Goal: Information Seeking & Learning: Learn about a topic

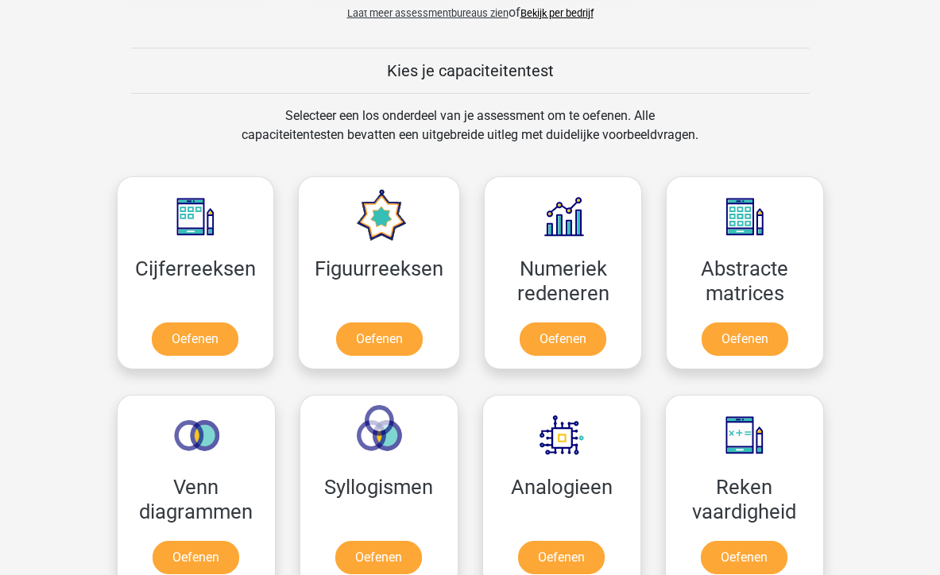
scroll to position [572, 0]
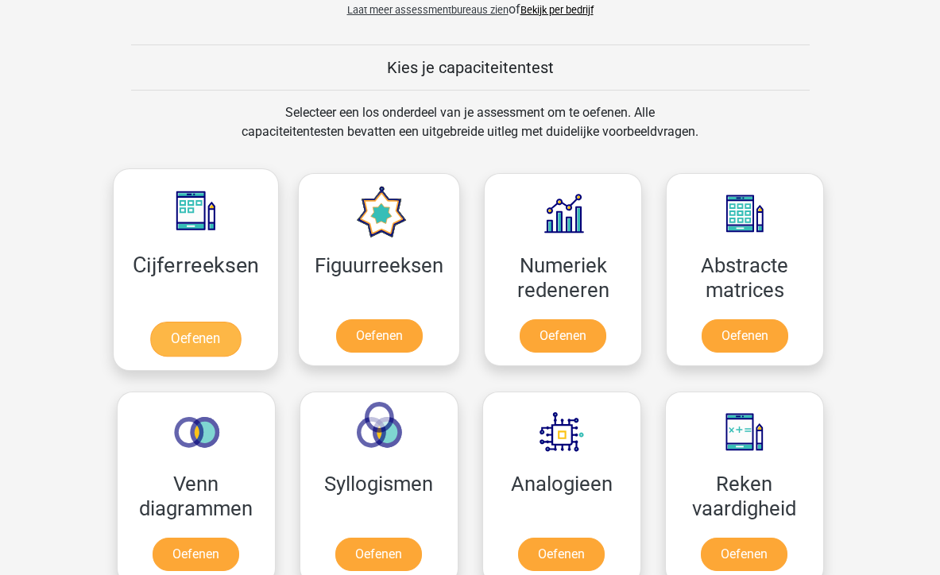
click at [207, 353] on link "Oefenen" at bounding box center [195, 339] width 91 height 35
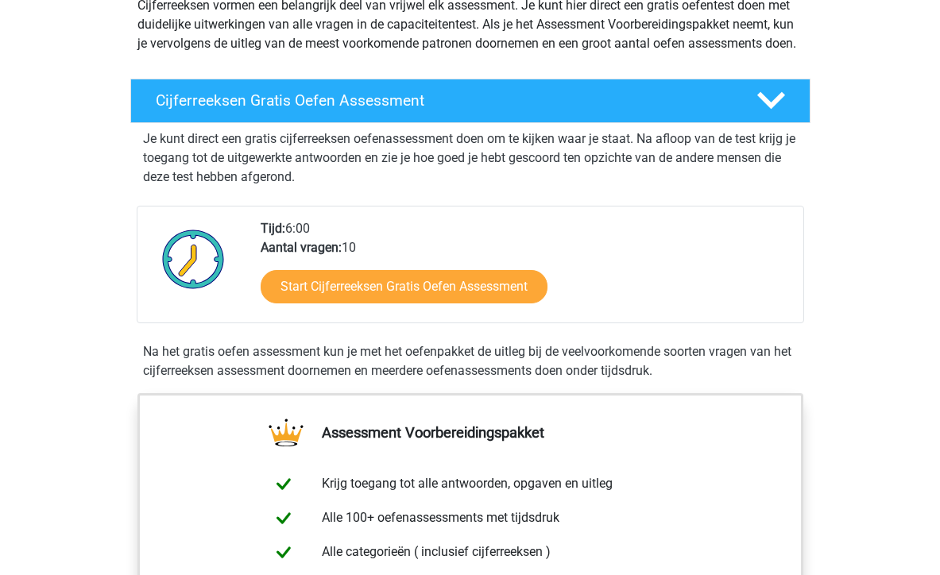
scroll to position [148, 0]
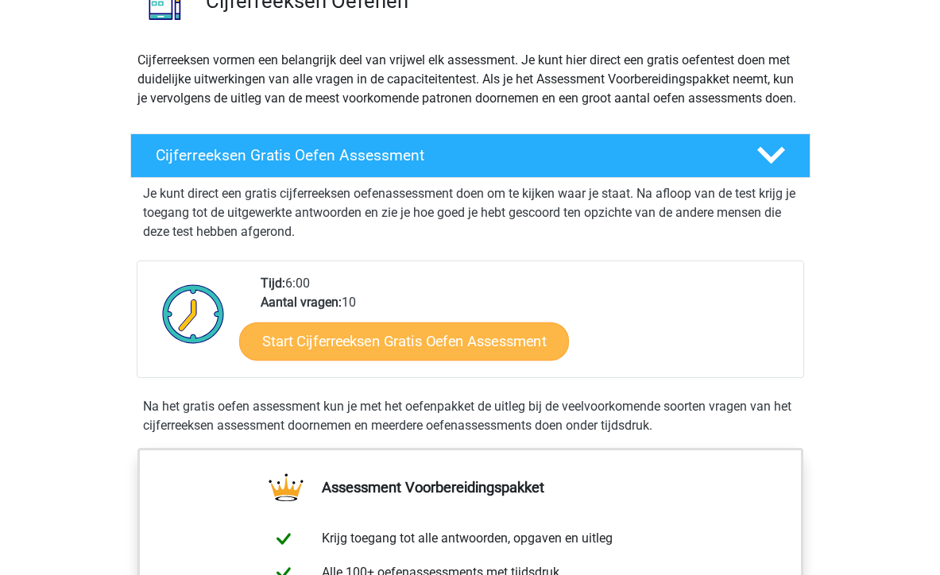
click at [444, 360] on link "Start Cijferreeksen Gratis Oefen Assessment" at bounding box center [404, 341] width 330 height 38
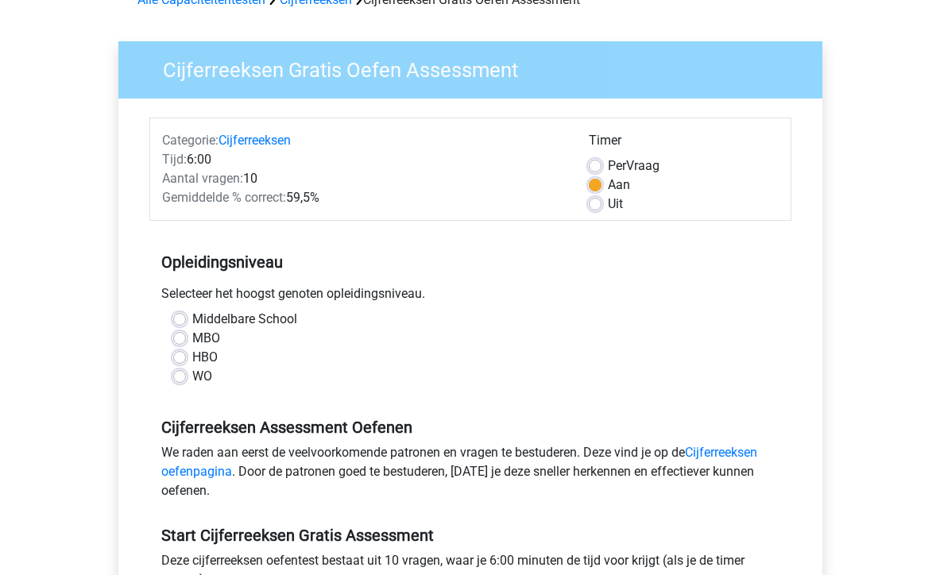
scroll to position [99, 0]
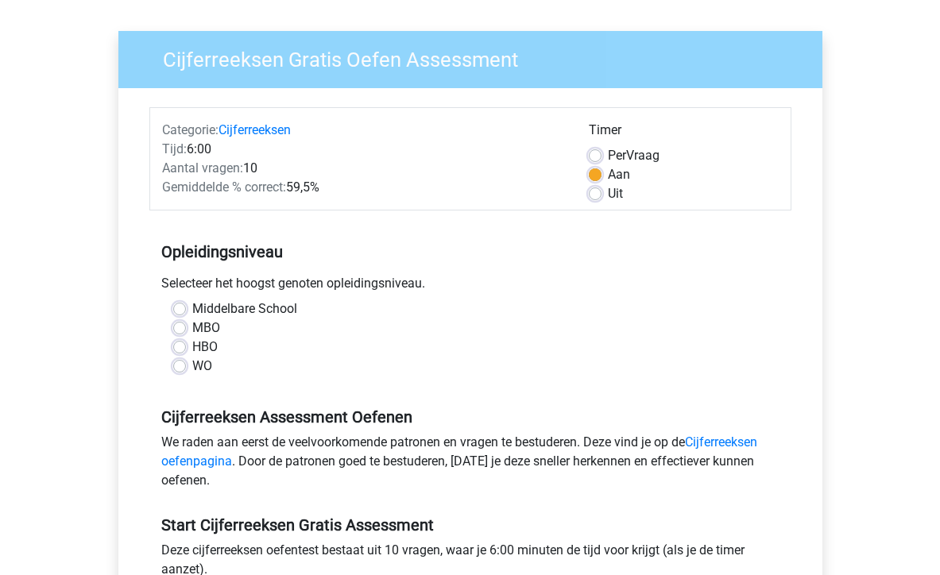
click at [192, 346] on label "HBO" at bounding box center [204, 347] width 25 height 19
click at [183, 346] on input "HBO" at bounding box center [179, 346] width 13 height 16
radio input "true"
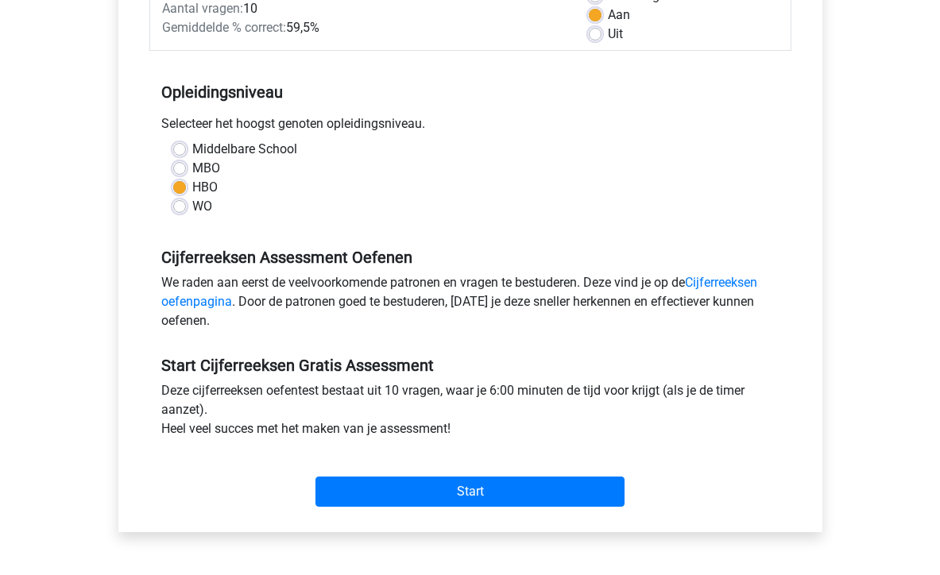
scroll to position [263, 0]
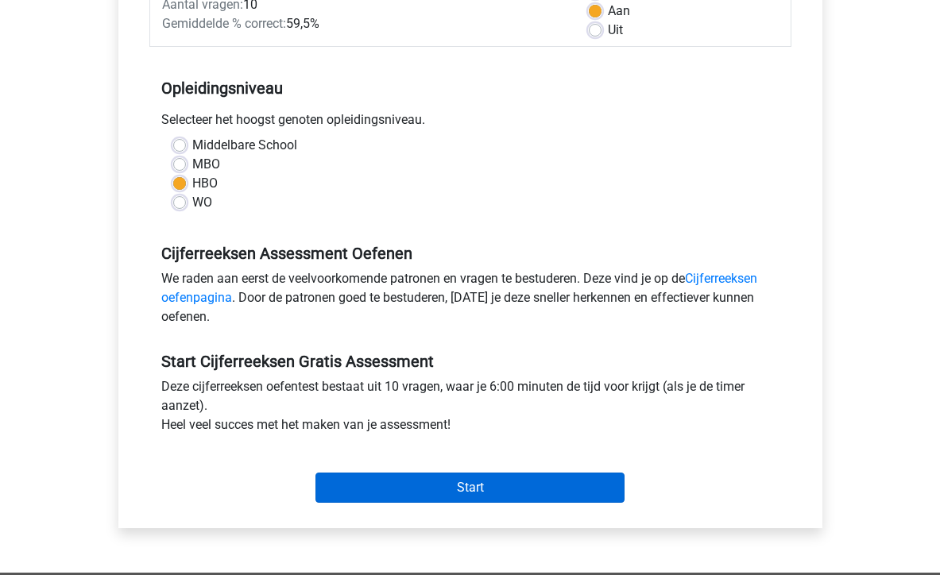
click at [503, 487] on input "Start" at bounding box center [469, 488] width 309 height 30
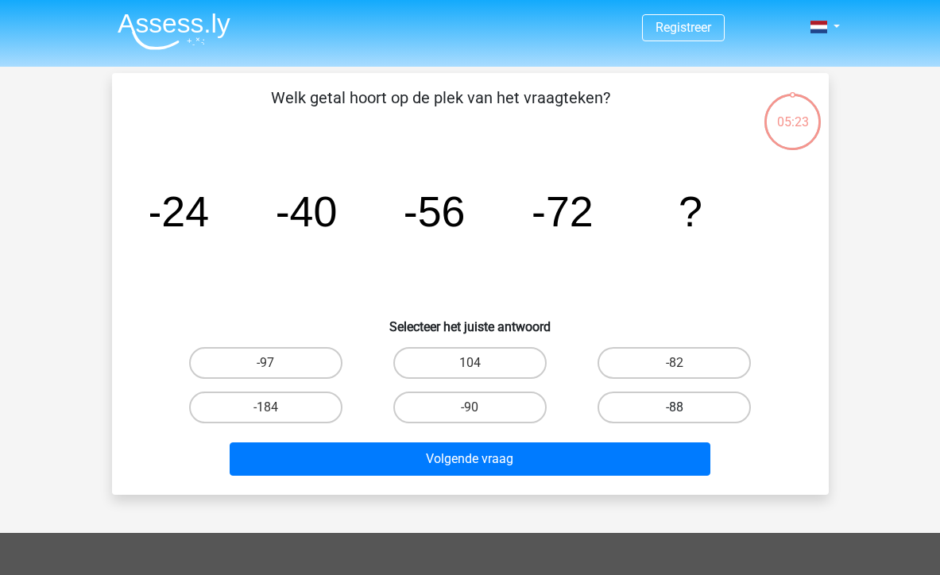
click at [663, 402] on label "-88" at bounding box center [673, 408] width 153 height 32
click at [675, 408] on input "-88" at bounding box center [680, 413] width 10 height 10
radio input "true"
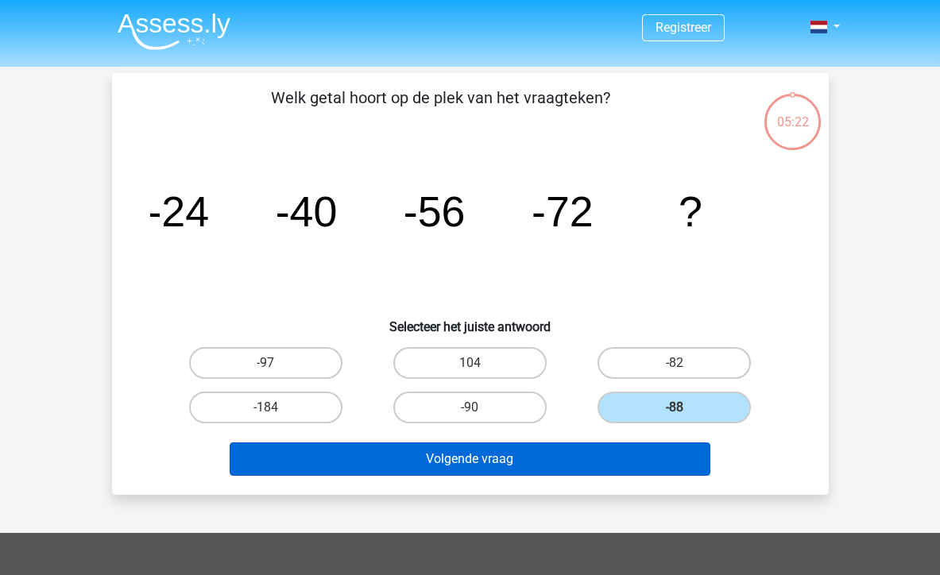
click at [591, 454] on button "Volgende vraag" at bounding box center [470, 459] width 481 height 33
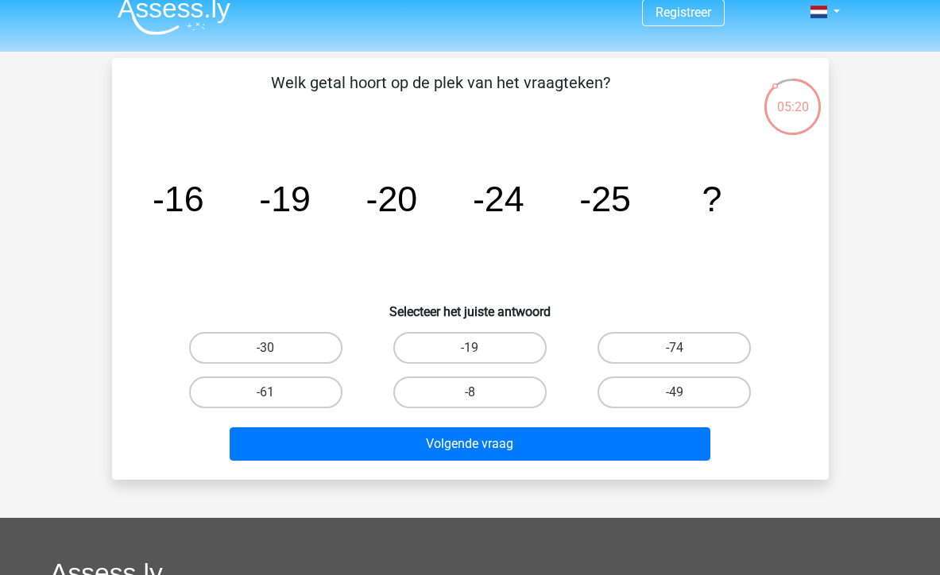
scroll to position [15, 0]
click at [312, 352] on label "-30" at bounding box center [265, 348] width 153 height 32
click at [276, 352] on input "-30" at bounding box center [270, 353] width 10 height 10
radio input "true"
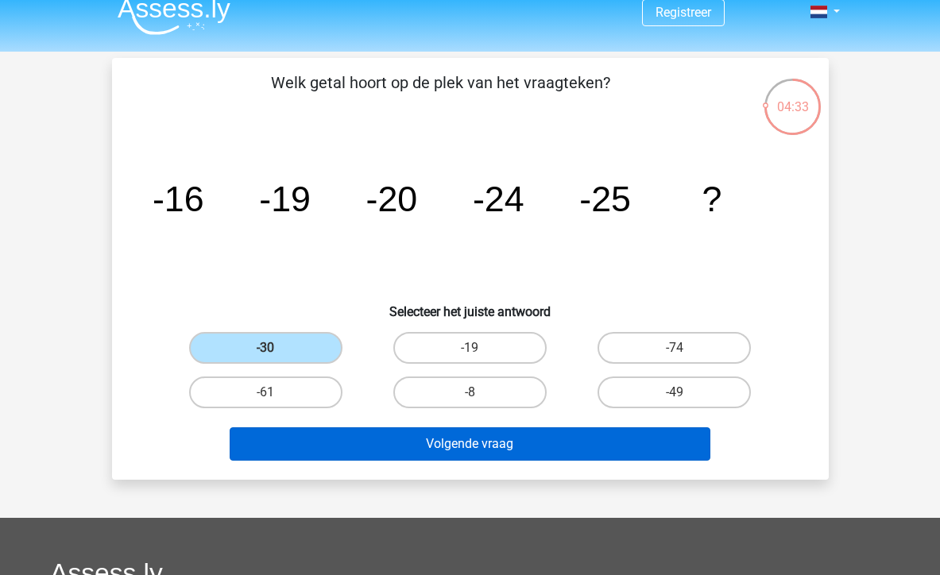
click at [350, 450] on button "Volgende vraag" at bounding box center [470, 443] width 481 height 33
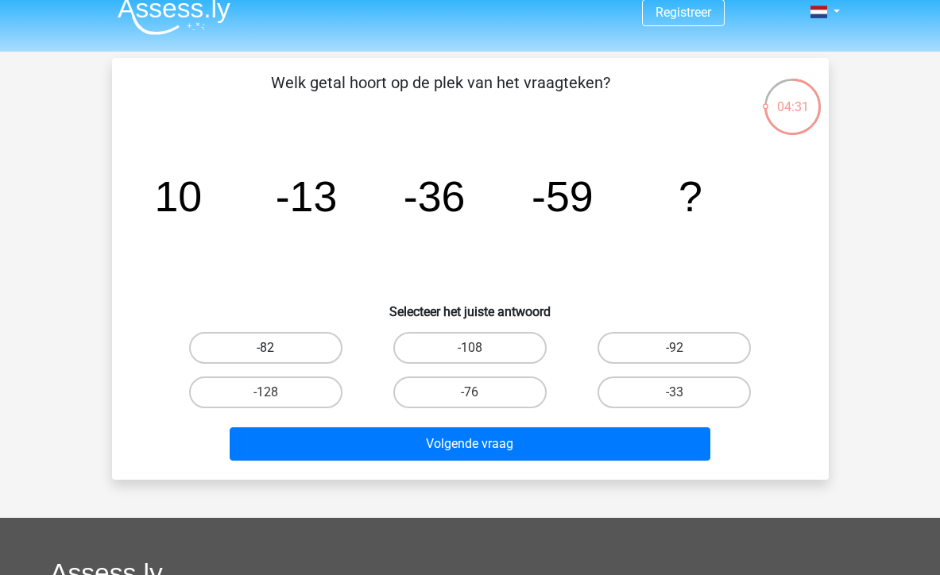
scroll to position [12, 0]
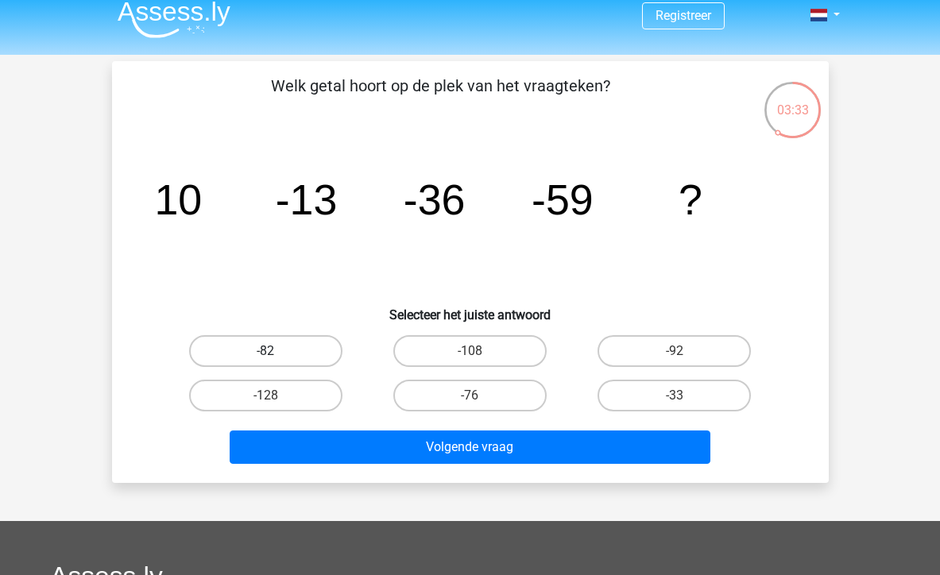
click at [319, 352] on label "-82" at bounding box center [265, 351] width 153 height 32
click at [276, 352] on input "-82" at bounding box center [270, 356] width 10 height 10
radio input "true"
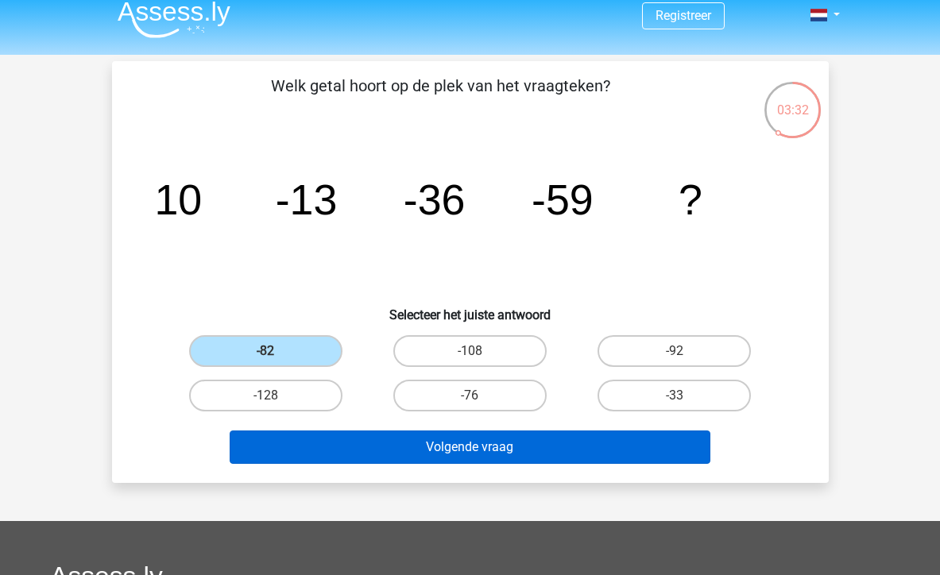
click at [337, 438] on button "Volgende vraag" at bounding box center [470, 447] width 481 height 33
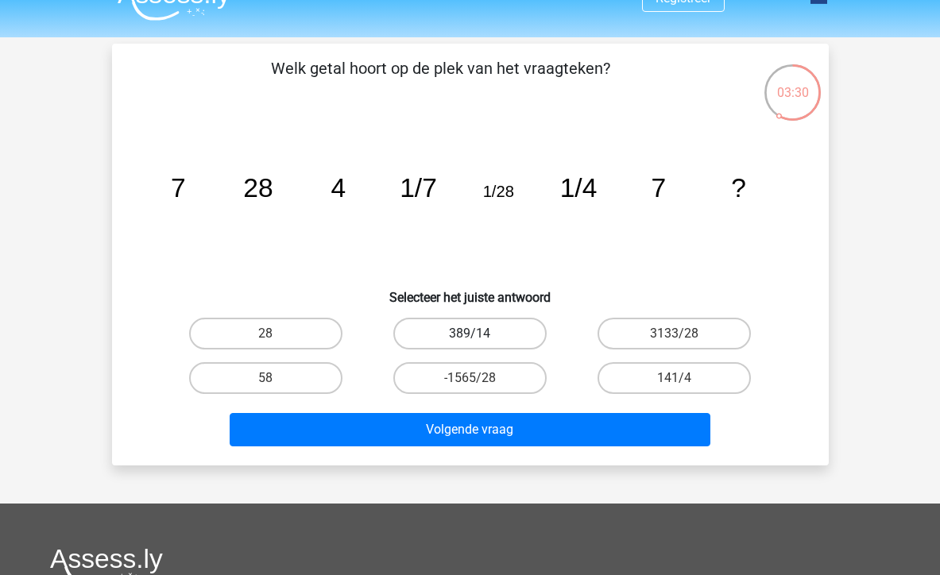
scroll to position [28, 0]
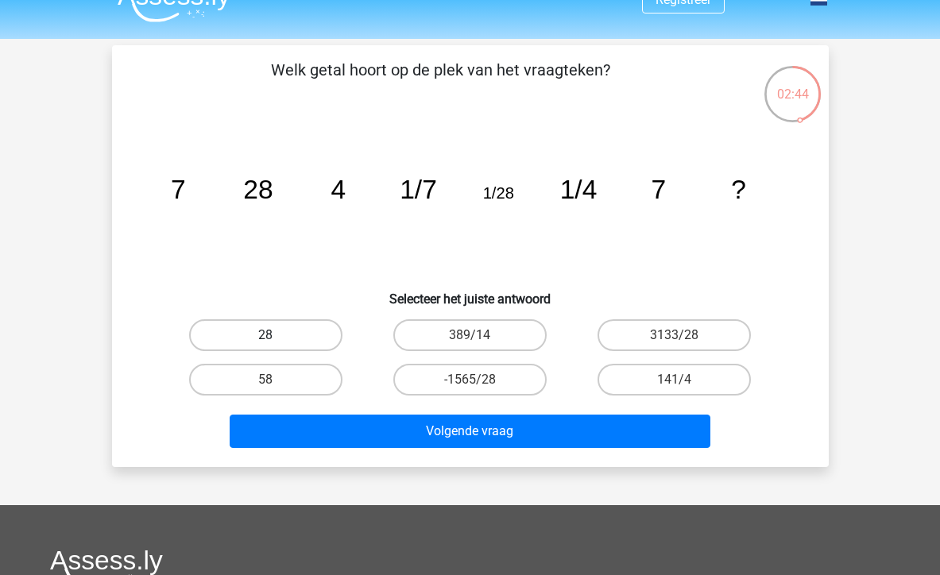
click at [294, 325] on label "28" at bounding box center [265, 335] width 153 height 32
click at [276, 335] on input "28" at bounding box center [270, 340] width 10 height 10
radio input "true"
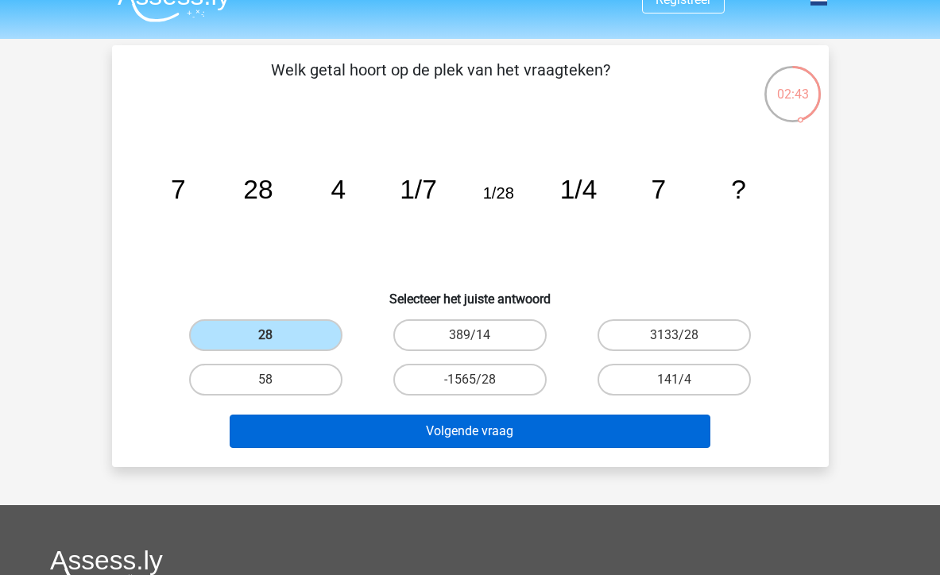
click at [419, 439] on button "Volgende vraag" at bounding box center [470, 431] width 481 height 33
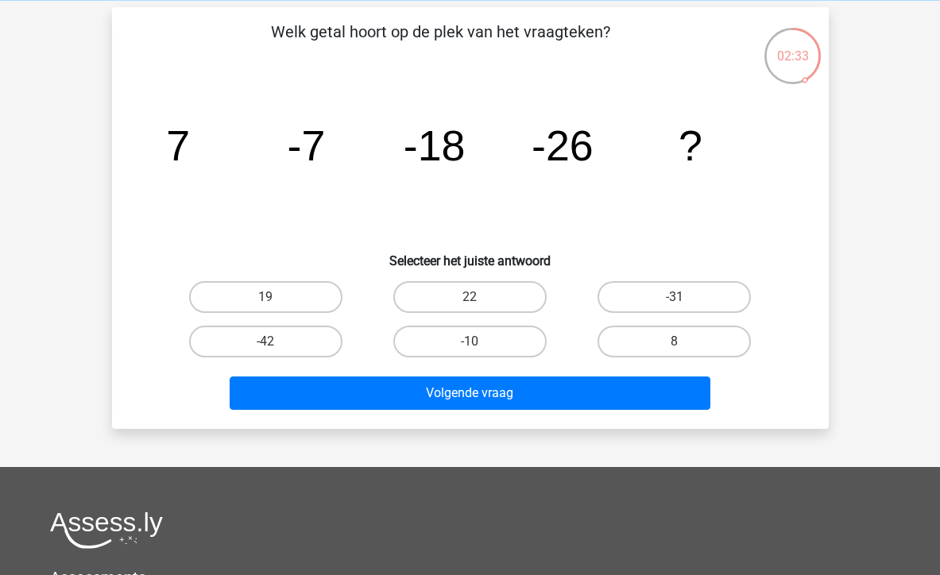
scroll to position [71, 0]
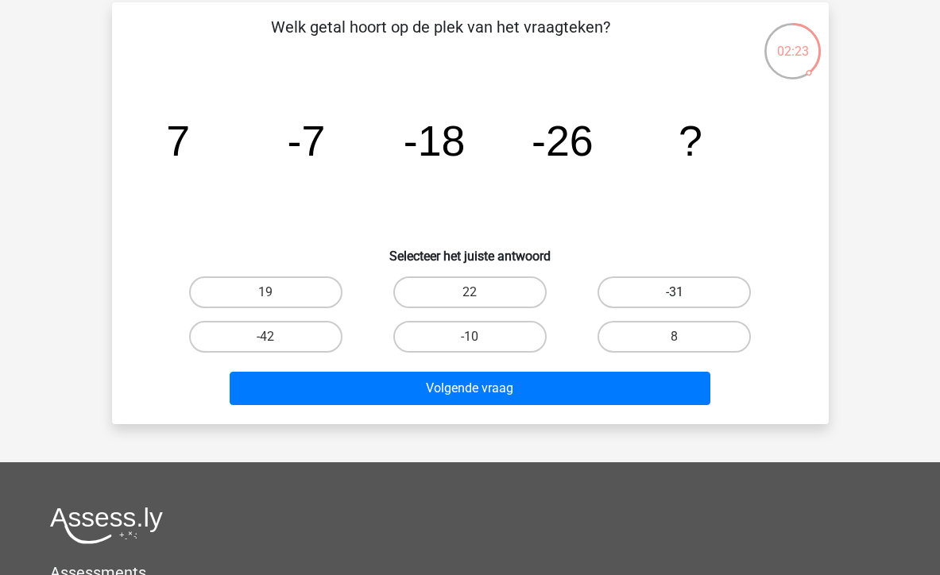
click at [654, 291] on label "-31" at bounding box center [673, 292] width 153 height 32
click at [675, 292] on input "-31" at bounding box center [680, 297] width 10 height 10
radio input "true"
click at [489, 408] on div "Volgende vraag" at bounding box center [470, 392] width 613 height 40
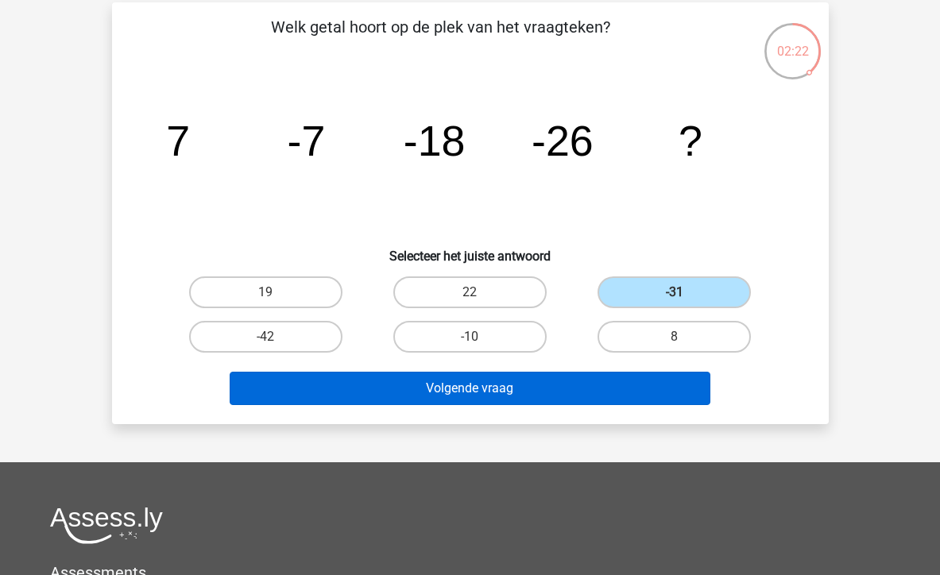
click at [476, 394] on button "Volgende vraag" at bounding box center [470, 388] width 481 height 33
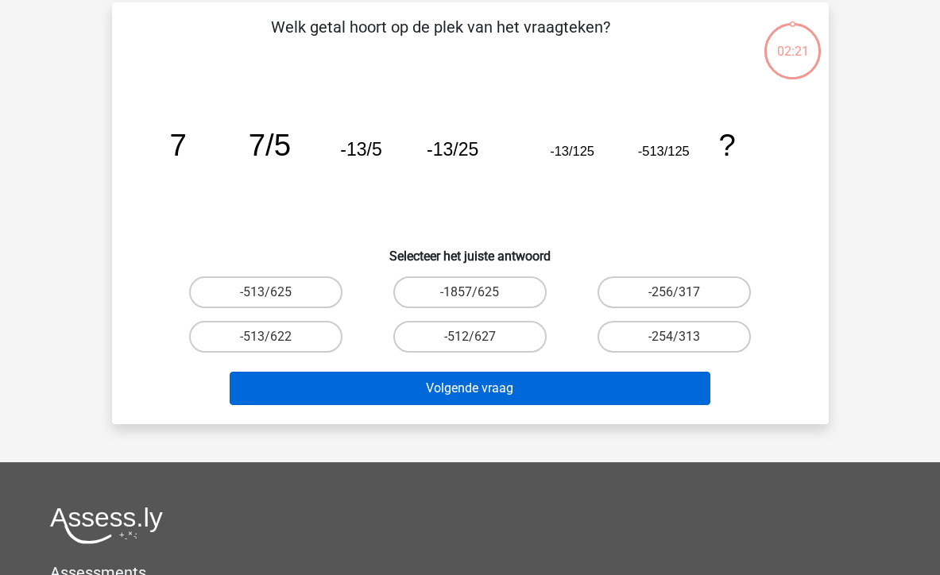
scroll to position [73, 0]
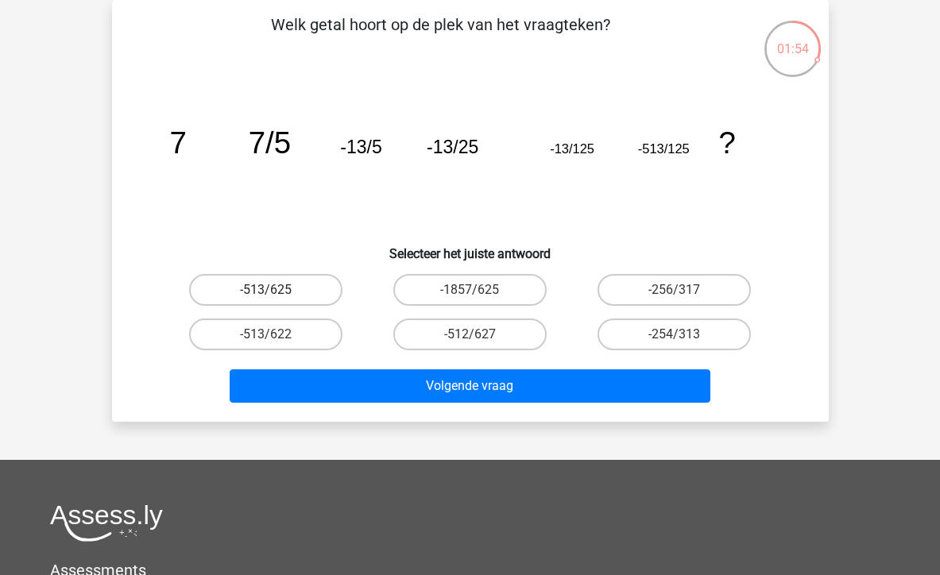
click at [284, 294] on label "-513/625" at bounding box center [265, 290] width 153 height 32
click at [276, 294] on input "-513/625" at bounding box center [270, 295] width 10 height 10
radio input "true"
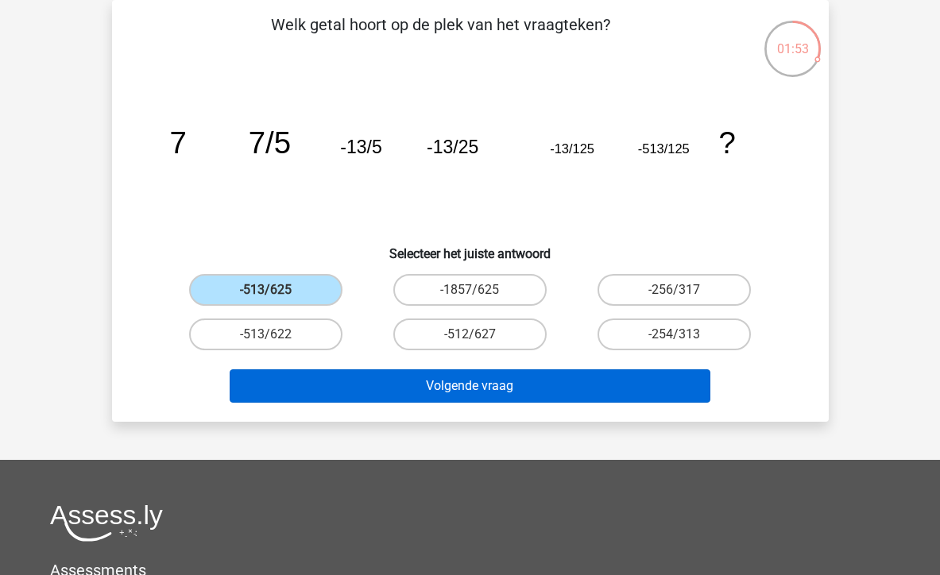
click at [320, 369] on button "Volgende vraag" at bounding box center [470, 385] width 481 height 33
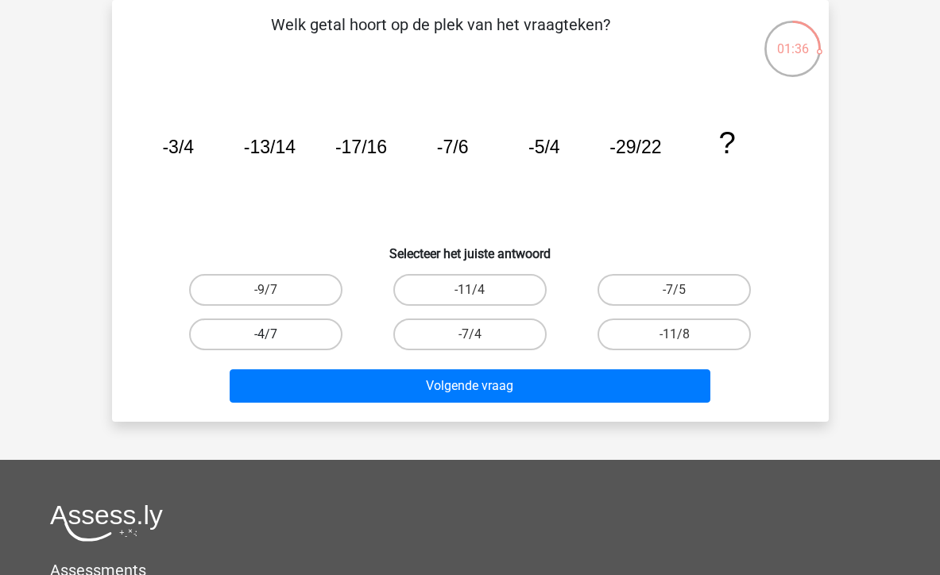
click at [277, 327] on label "-4/7" at bounding box center [265, 335] width 153 height 32
click at [276, 334] on input "-4/7" at bounding box center [270, 339] width 10 height 10
radio input "true"
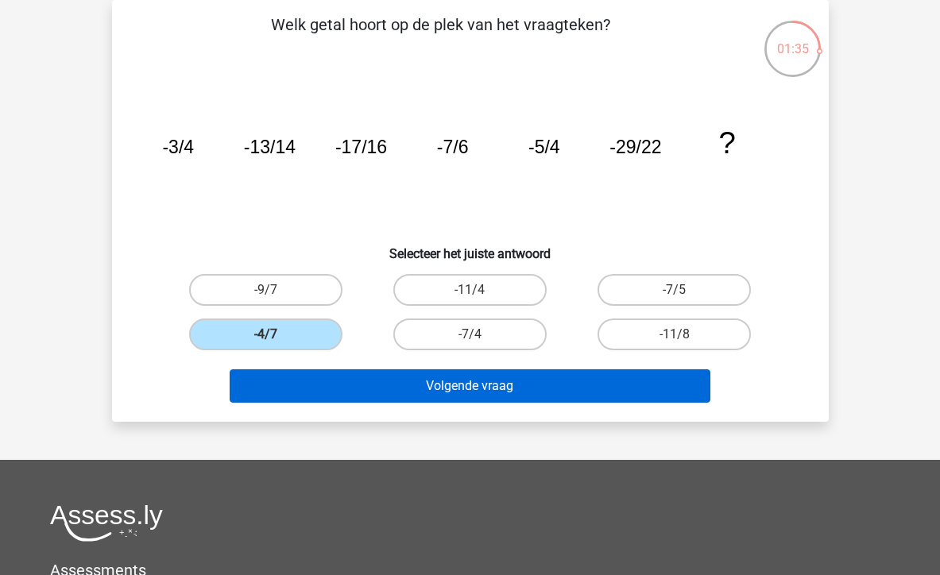
click at [342, 383] on button "Volgende vraag" at bounding box center [470, 385] width 481 height 33
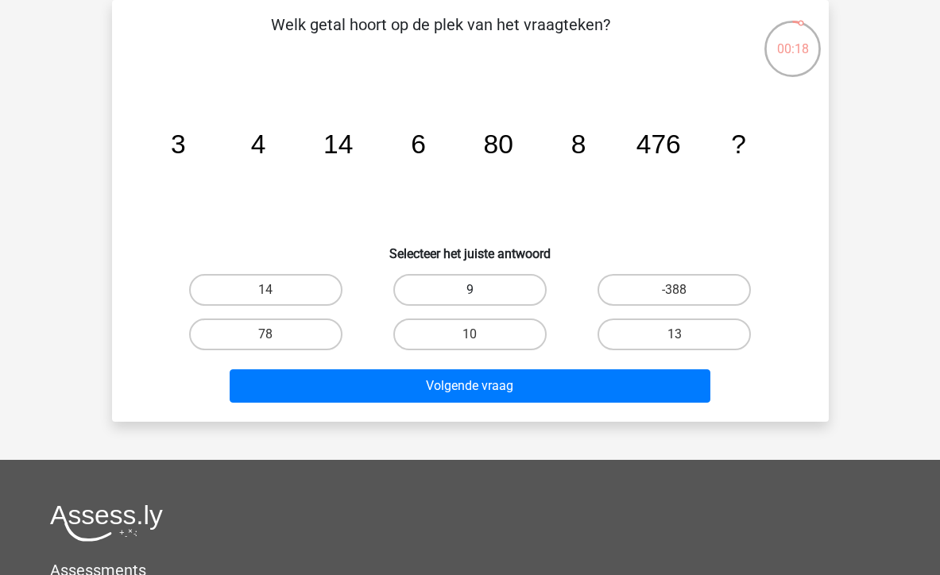
click at [443, 288] on label "9" at bounding box center [469, 290] width 153 height 32
click at [470, 290] on input "9" at bounding box center [475, 295] width 10 height 10
radio input "true"
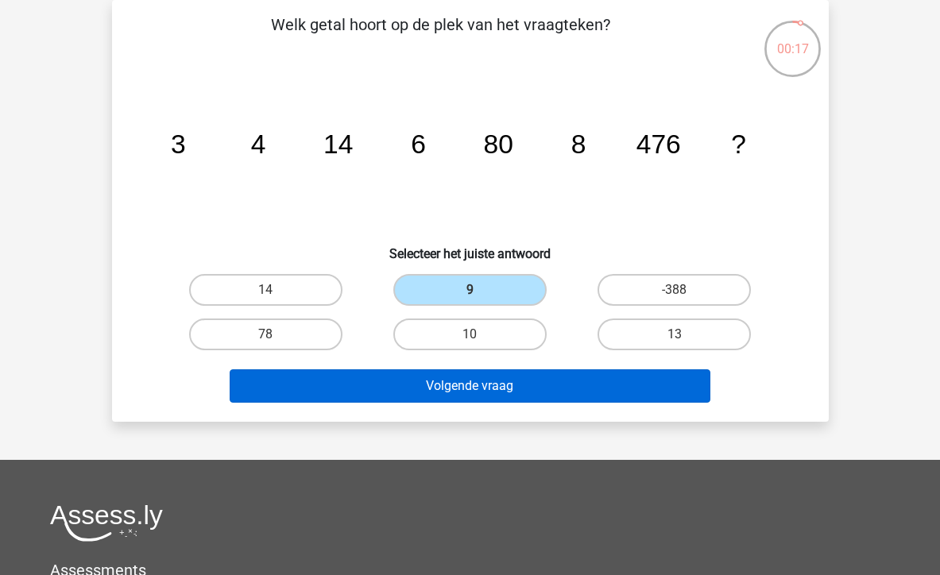
click at [438, 397] on button "Volgende vraag" at bounding box center [470, 385] width 481 height 33
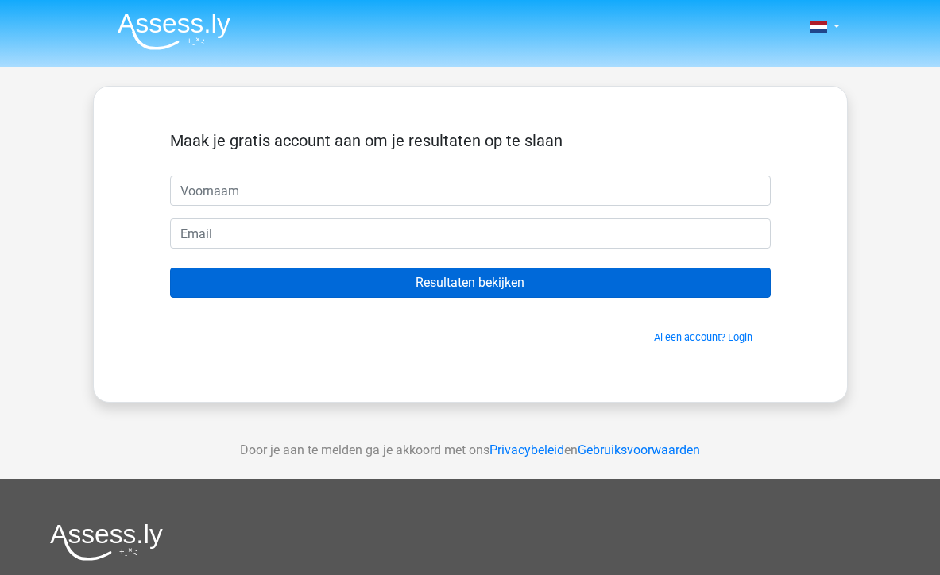
click at [520, 277] on input "Resultaten bekijken" at bounding box center [470, 283] width 601 height 30
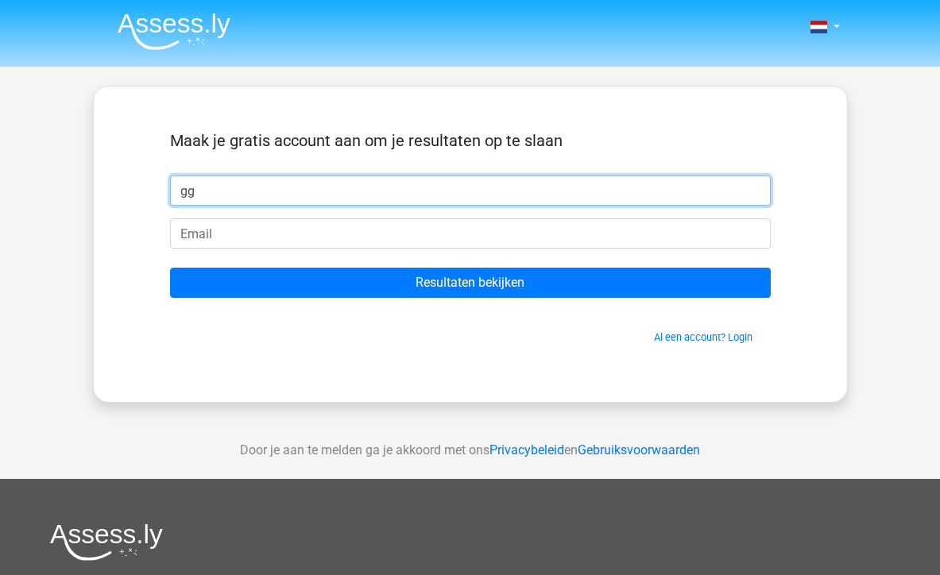
type input "gg"
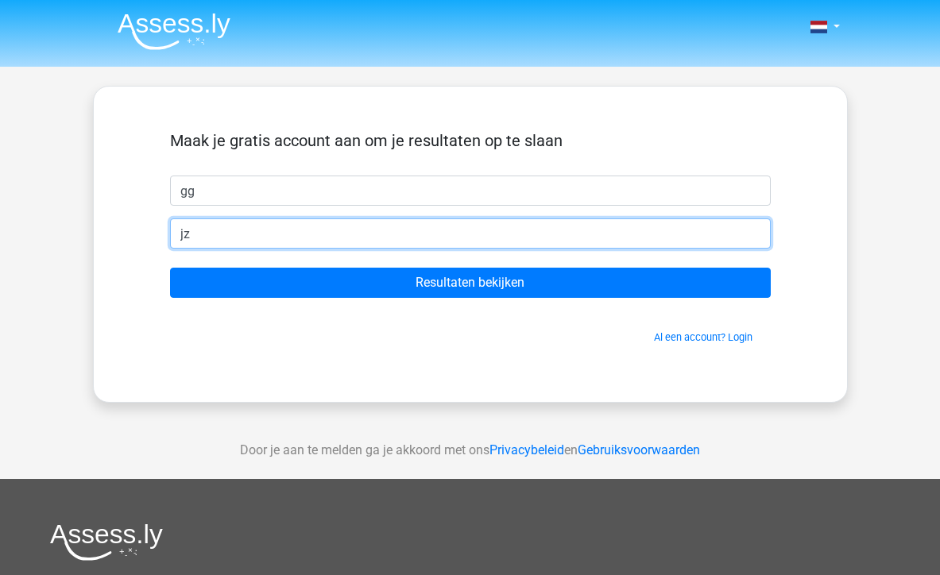
type input "j"
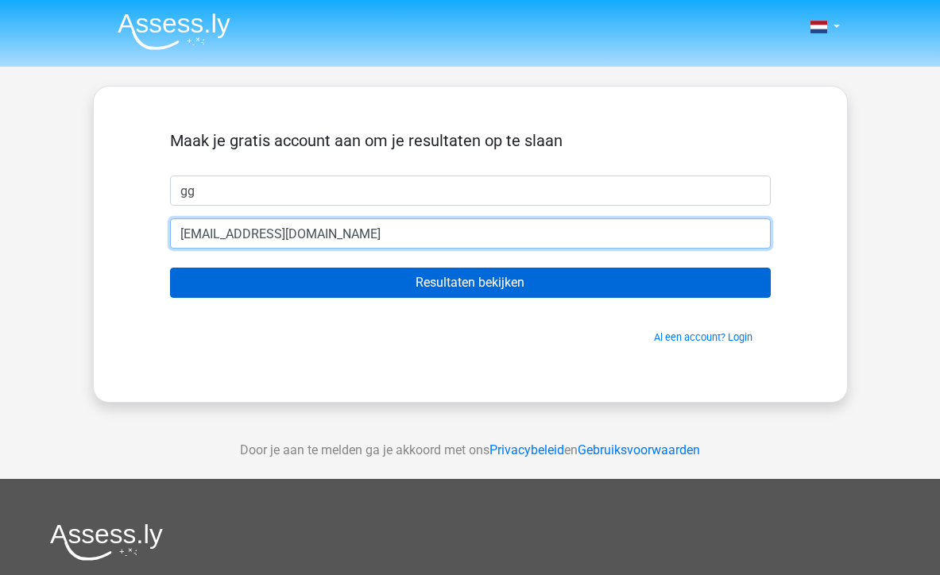
type input "[EMAIL_ADDRESS][DOMAIN_NAME]"
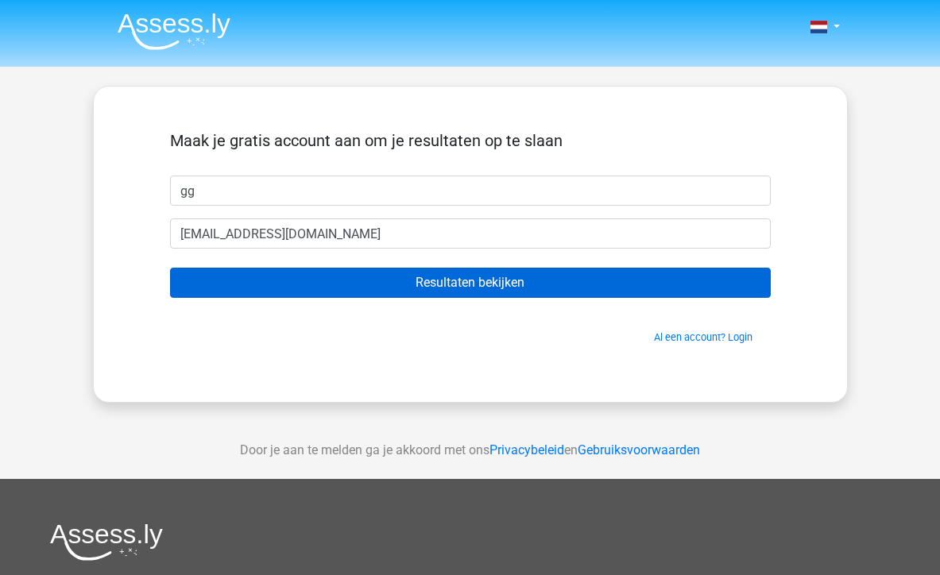
click at [395, 288] on input "Resultaten bekijken" at bounding box center [470, 283] width 601 height 30
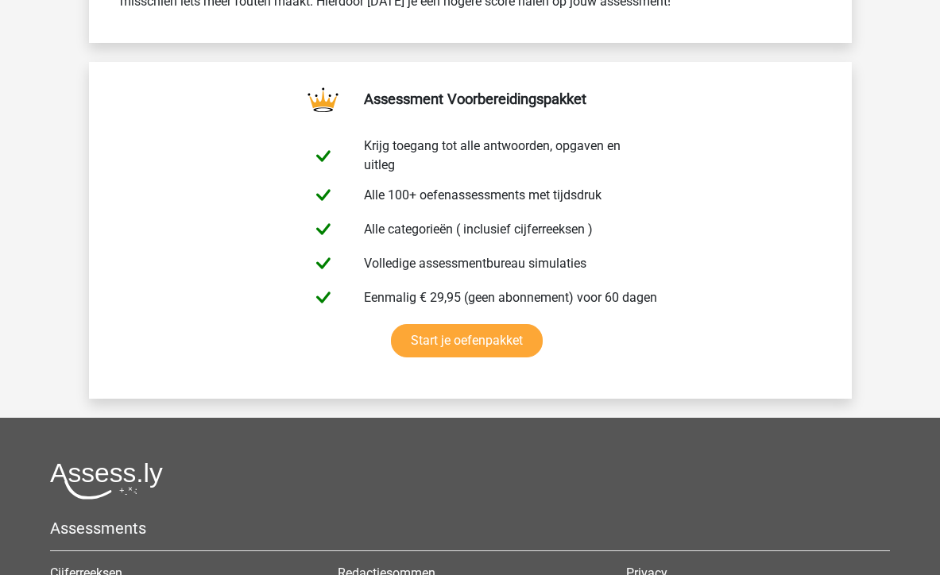
scroll to position [2843, 0]
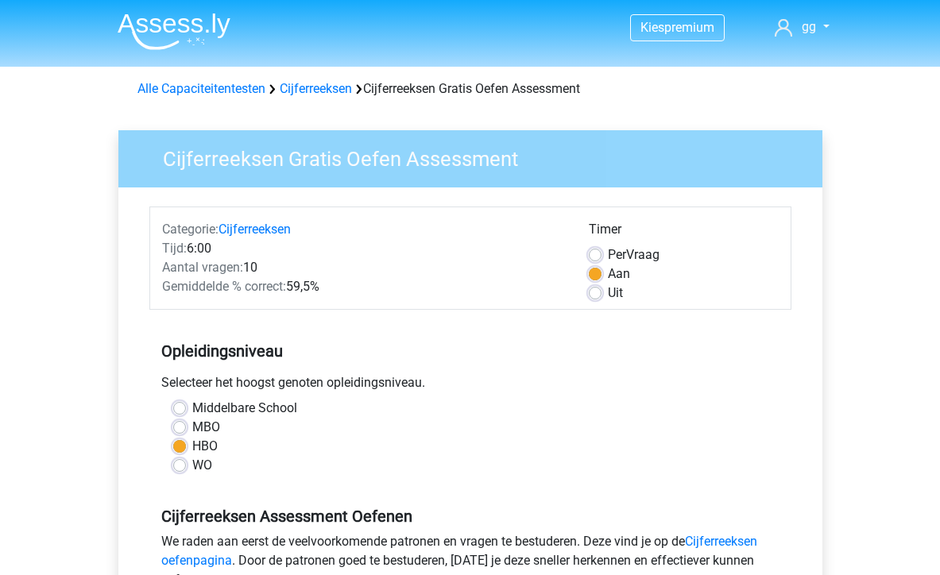
scroll to position [263, 0]
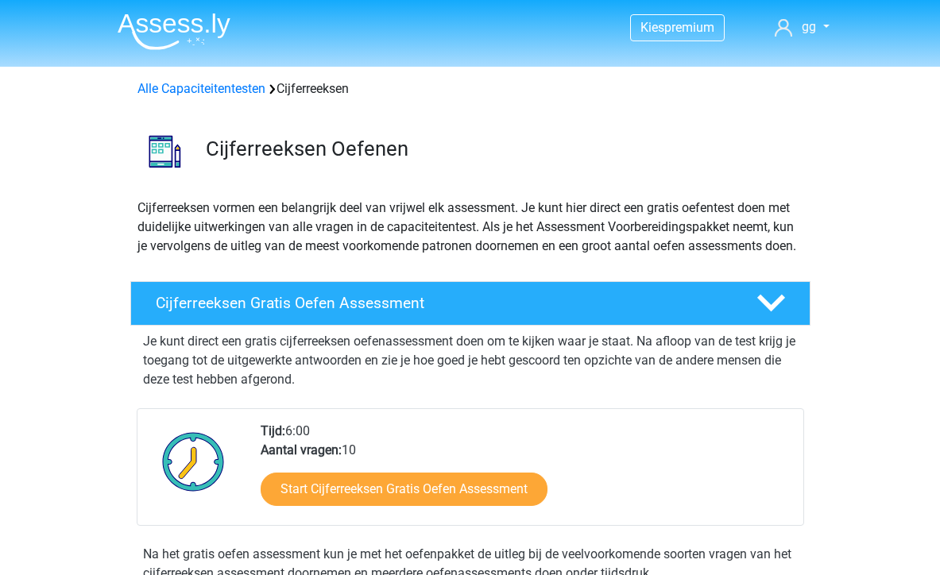
scroll to position [148, 0]
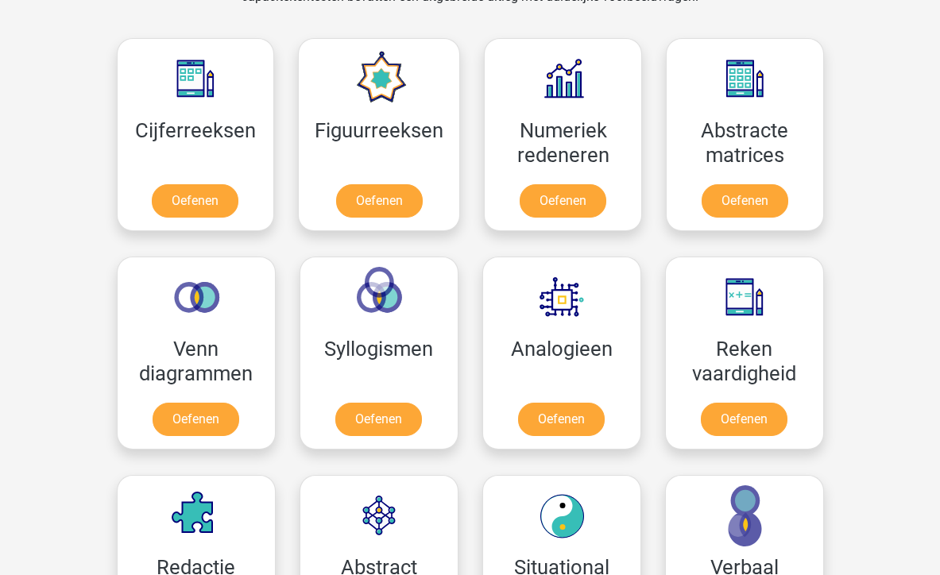
scroll to position [709, 0]
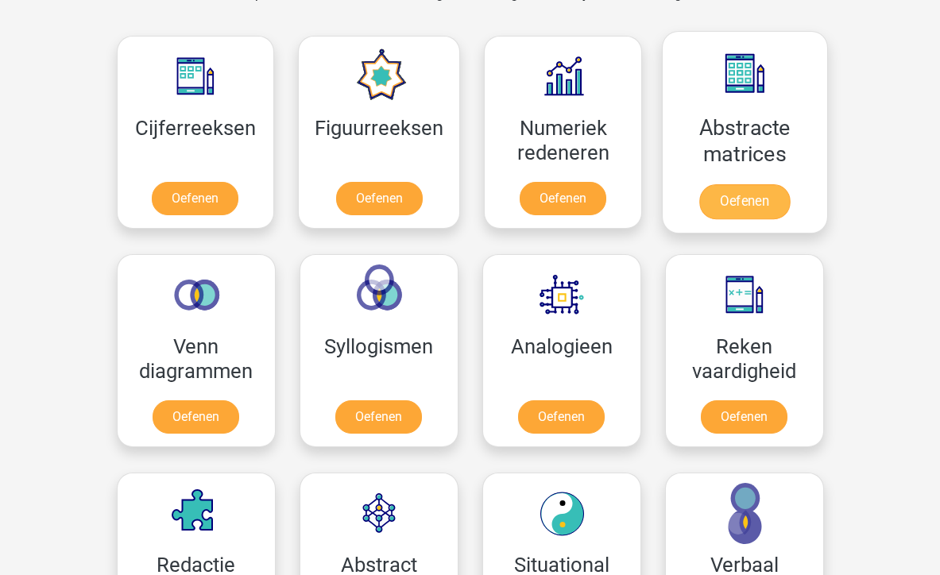
click at [760, 217] on link "Oefenen" at bounding box center [744, 201] width 91 height 35
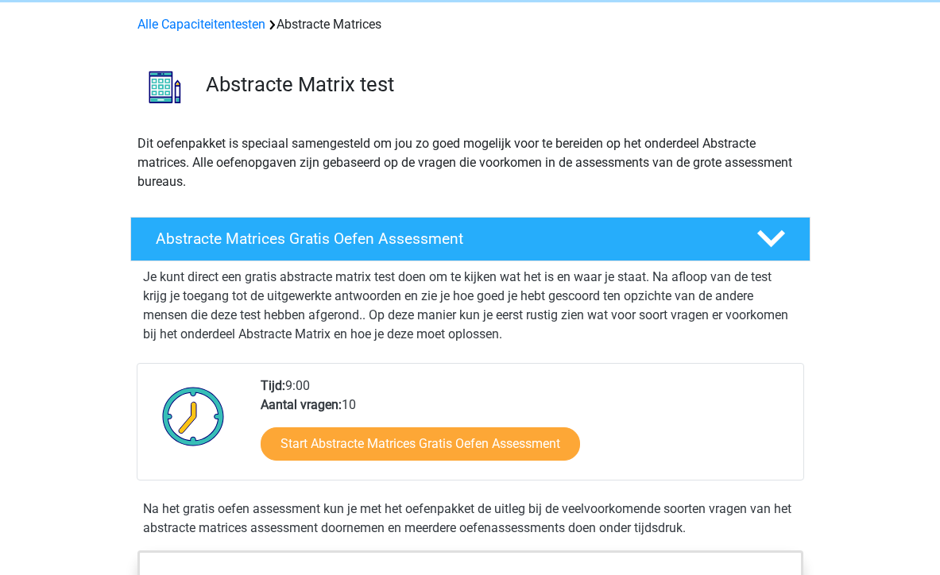
scroll to position [67, 0]
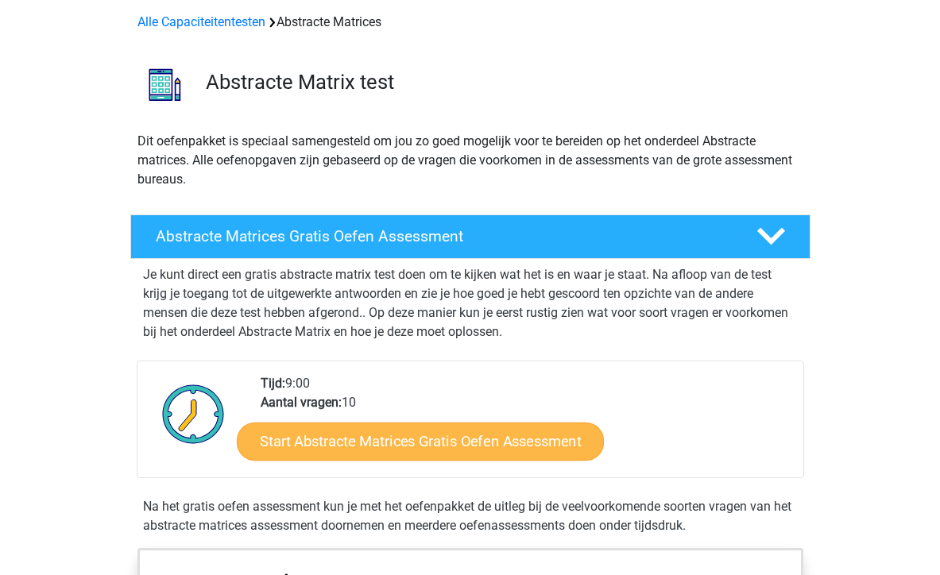
click at [392, 437] on link "Start Abstracte Matrices Gratis Oefen Assessment" at bounding box center [420, 441] width 367 height 38
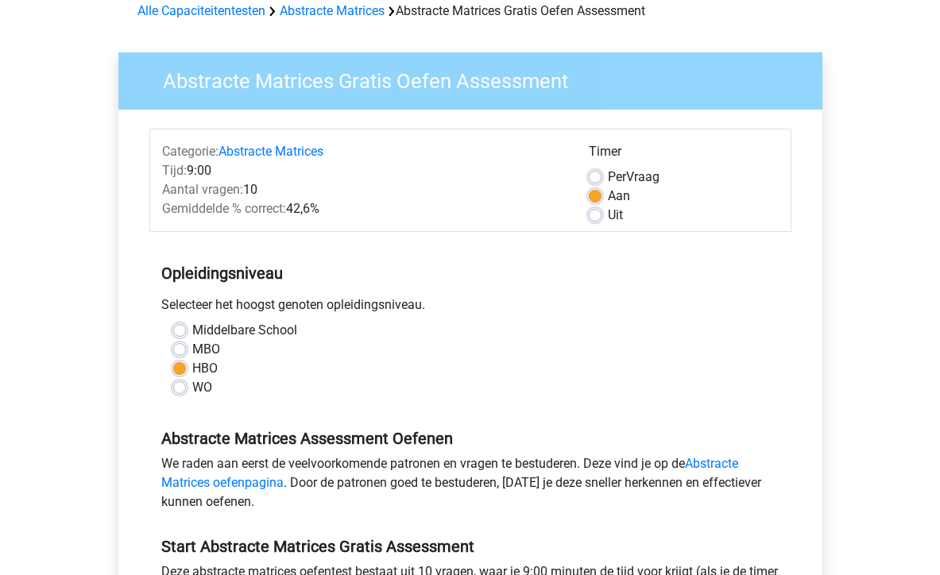
scroll to position [79, 0]
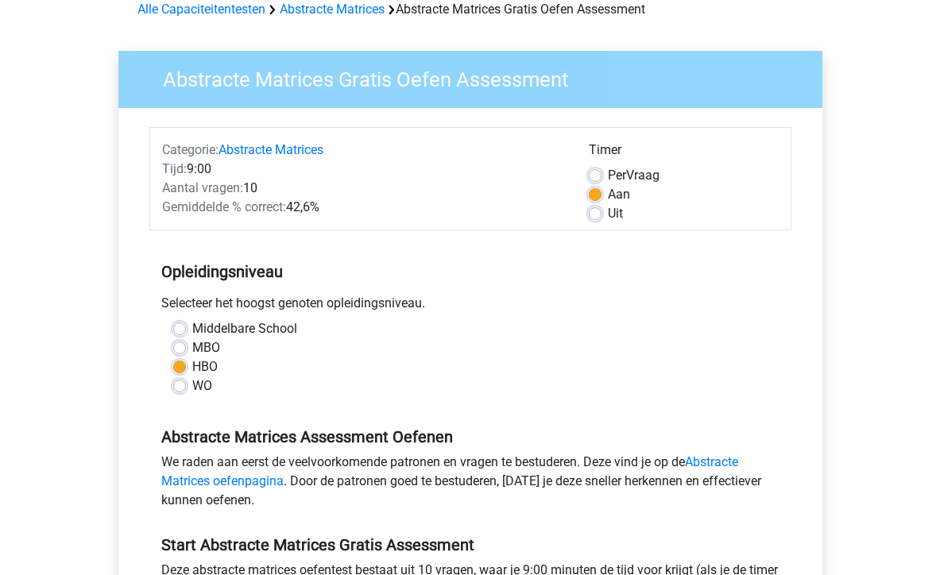
click at [201, 379] on label "WO" at bounding box center [202, 386] width 20 height 19
click at [186, 379] on input "WO" at bounding box center [179, 385] width 13 height 16
radio input "true"
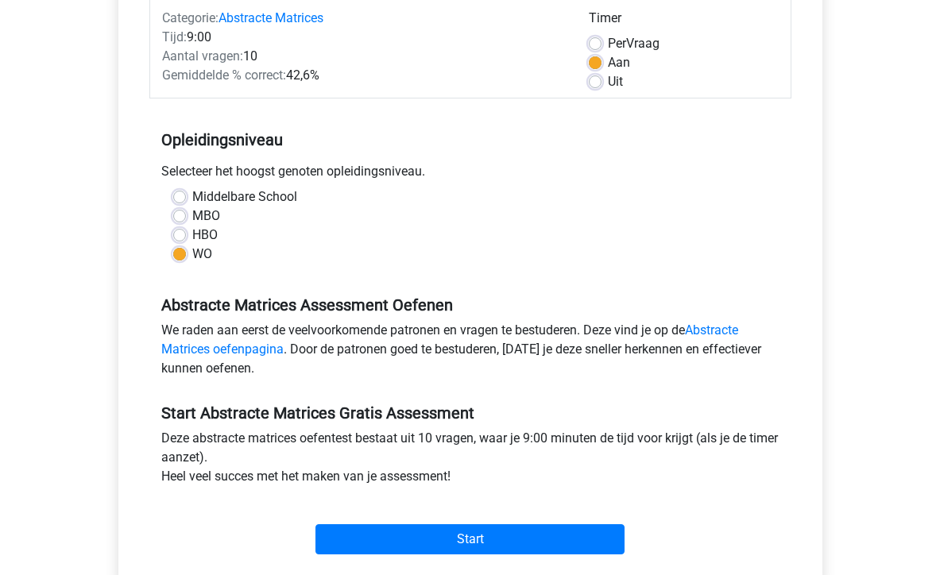
scroll to position [221, 0]
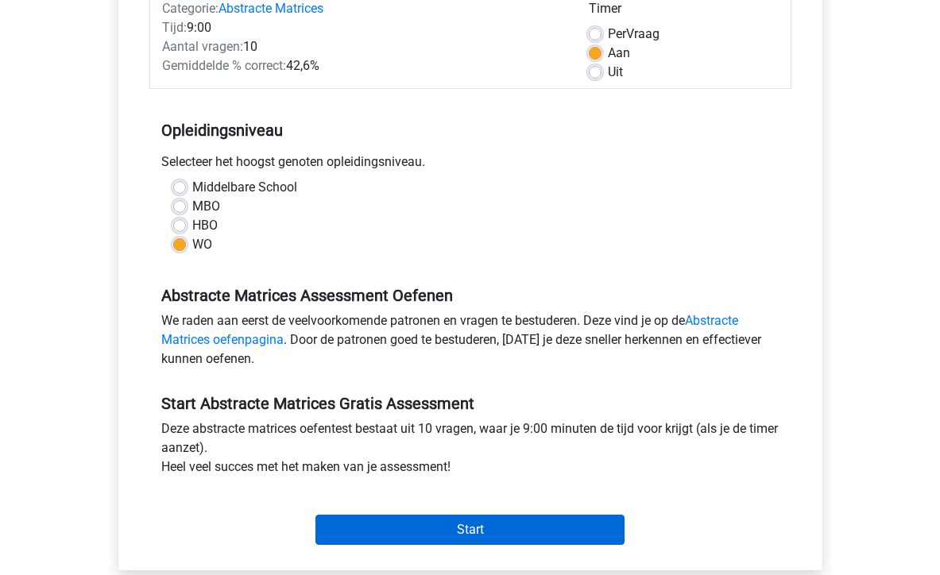
click at [403, 533] on input "Start" at bounding box center [469, 530] width 309 height 30
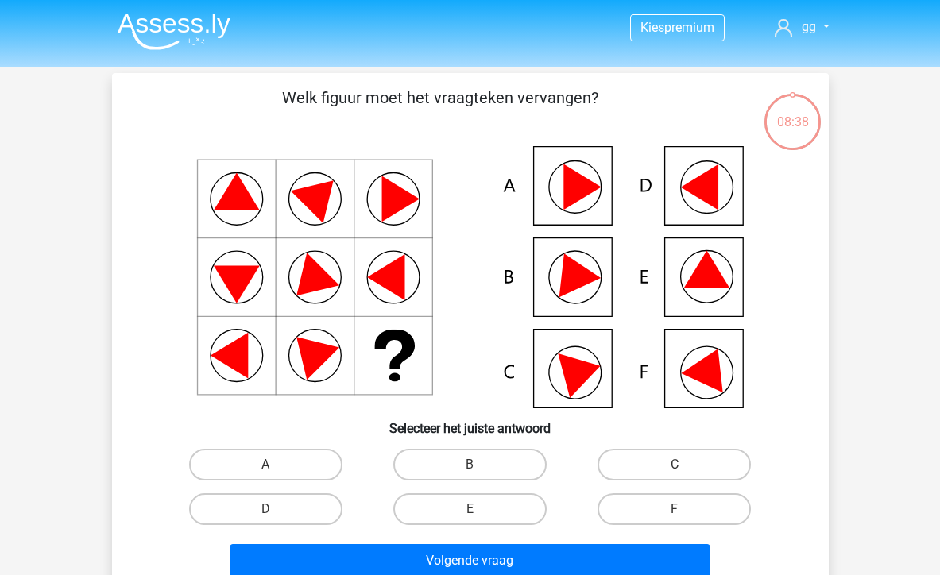
click at [712, 276] on icon at bounding box center [706, 269] width 46 height 37
click at [413, 518] on label "E" at bounding box center [469, 509] width 153 height 32
click at [470, 518] on input "E" at bounding box center [475, 514] width 10 height 10
radio input "true"
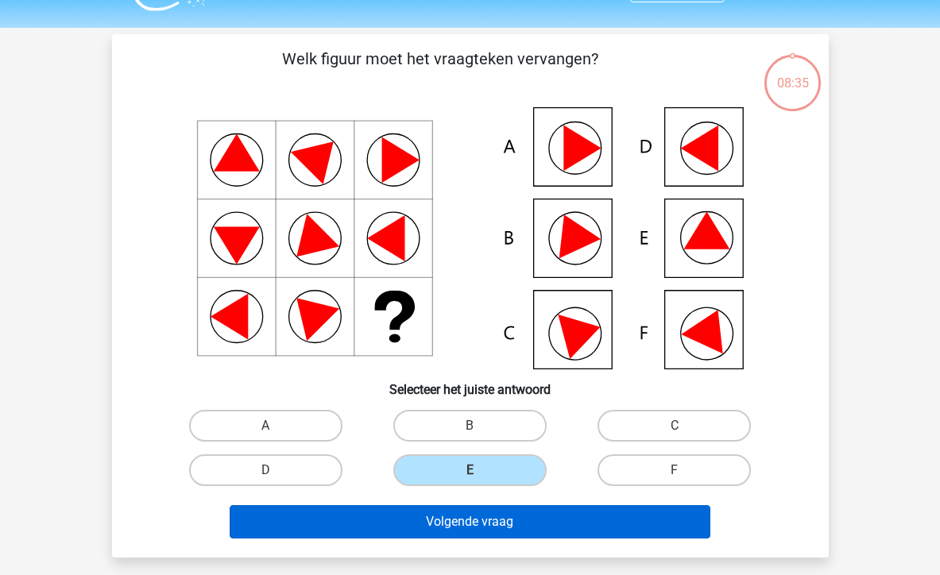
click at [543, 516] on button "Volgende vraag" at bounding box center [470, 521] width 481 height 33
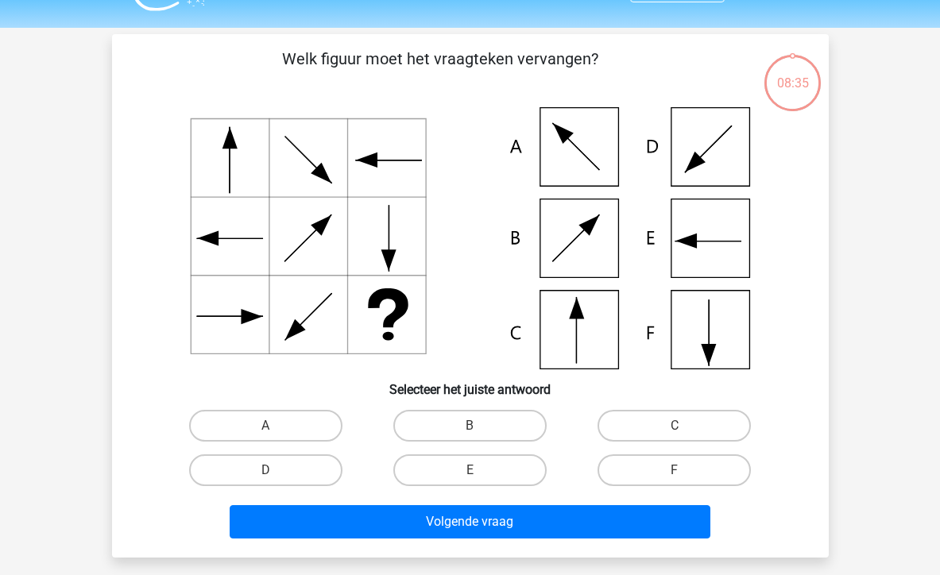
scroll to position [73, 0]
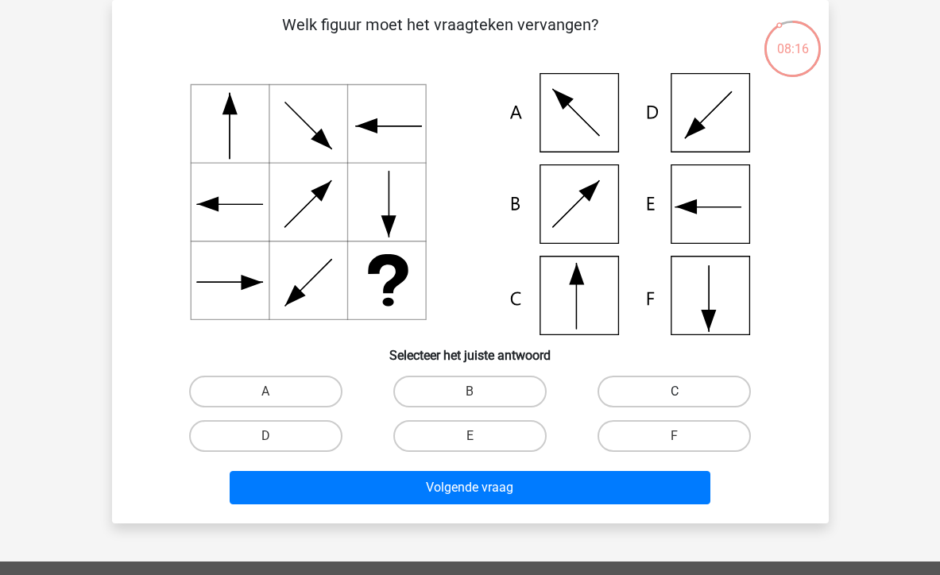
click at [634, 389] on label "C" at bounding box center [673, 392] width 153 height 32
click at [675, 392] on input "C" at bounding box center [680, 397] width 10 height 10
radio input "true"
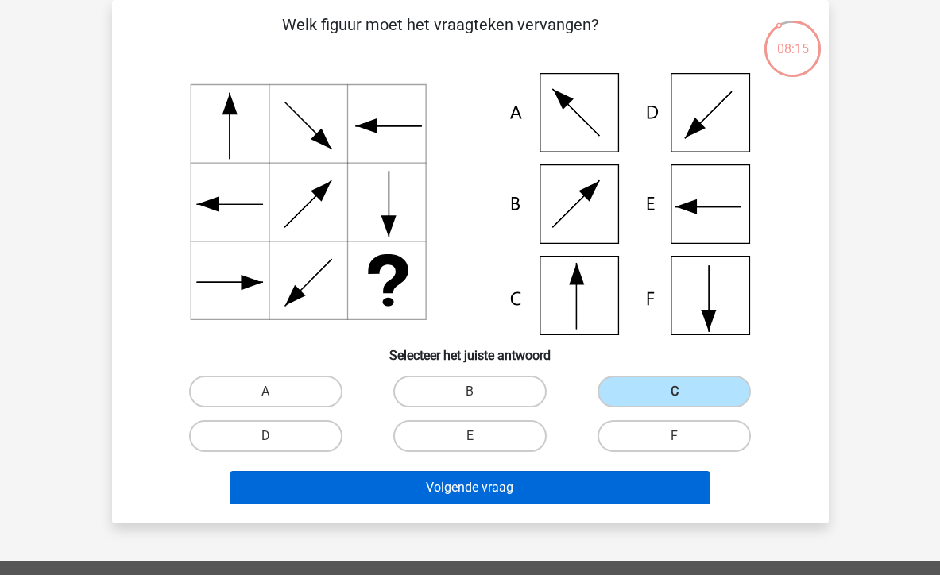
click at [544, 494] on button "Volgende vraag" at bounding box center [470, 487] width 481 height 33
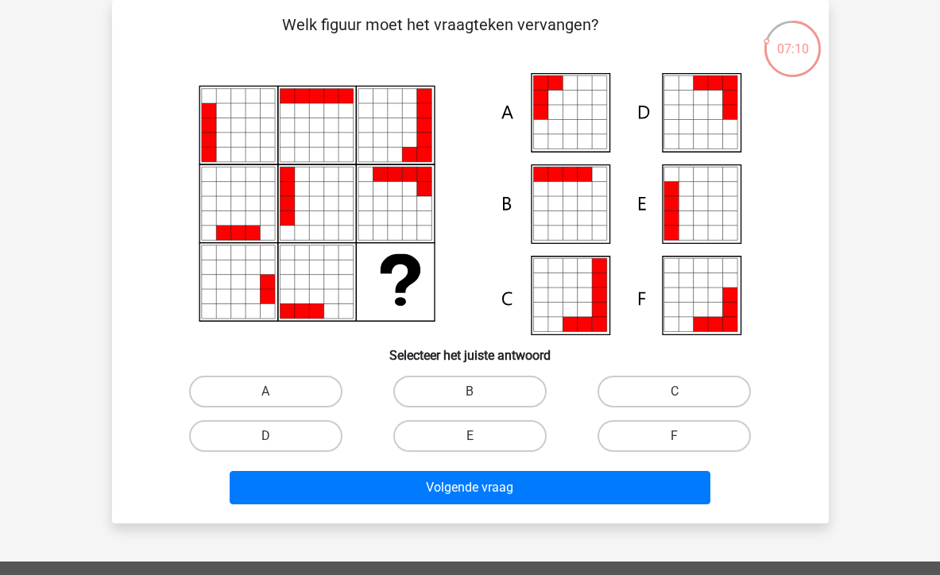
click at [593, 202] on icon at bounding box center [599, 203] width 14 height 14
click at [468, 388] on label "B" at bounding box center [469, 392] width 153 height 32
click at [470, 392] on input "B" at bounding box center [475, 397] width 10 height 10
radio input "true"
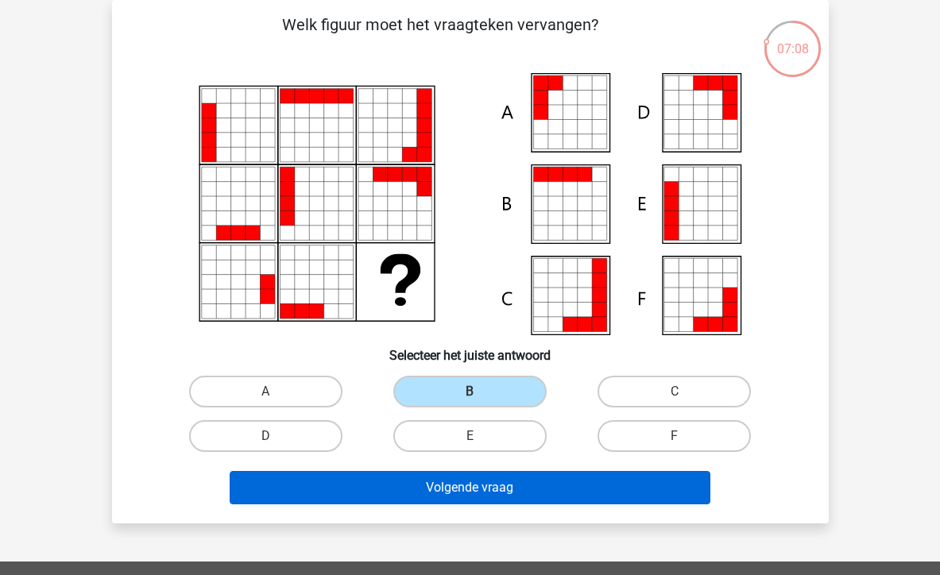
click at [446, 492] on button "Volgende vraag" at bounding box center [470, 487] width 481 height 33
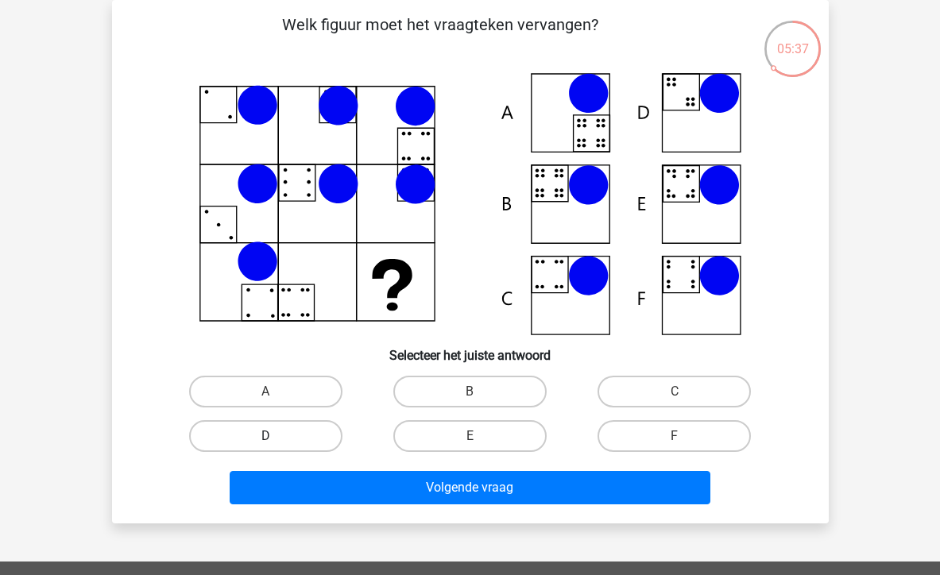
click at [257, 443] on label "D" at bounding box center [265, 436] width 153 height 32
click at [265, 443] on input "D" at bounding box center [270, 441] width 10 height 10
radio input "true"
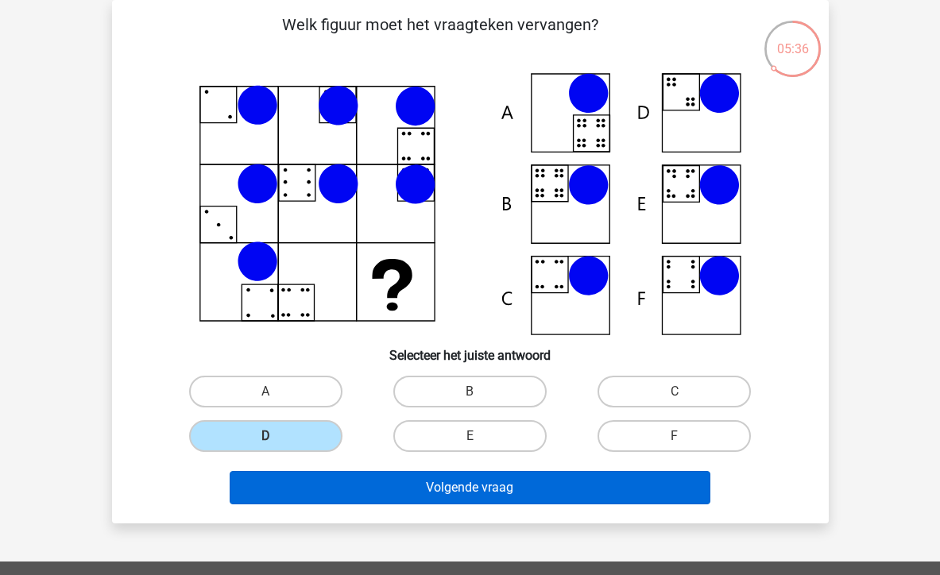
click at [279, 477] on button "Volgende vraag" at bounding box center [470, 487] width 481 height 33
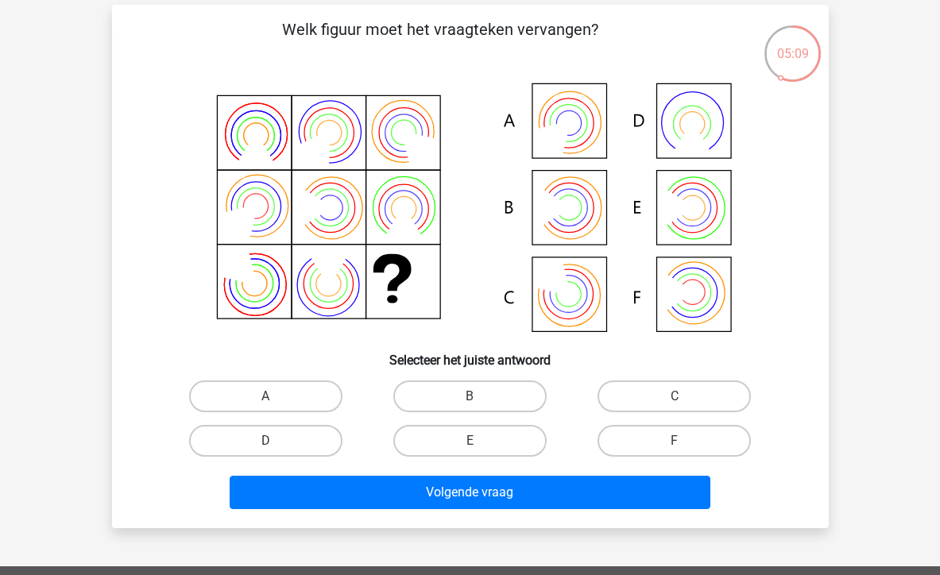
scroll to position [69, 0]
